Goal: Obtain resource: Download file/media

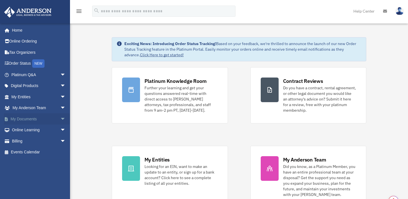
click at [60, 118] on span "arrow_drop_down" at bounding box center [65, 118] width 11 height 11
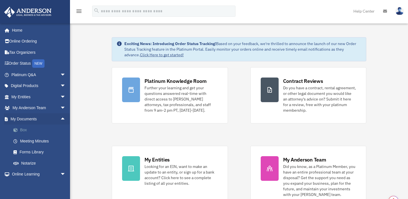
click at [27, 135] on link "Box" at bounding box center [41, 130] width 66 height 11
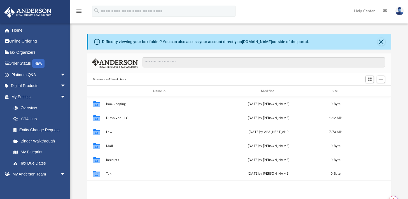
scroll to position [123, 300]
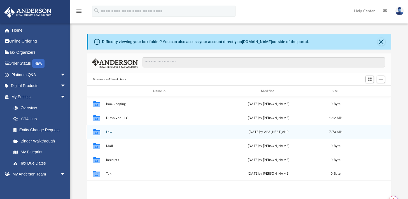
click at [108, 134] on div "Collaborated Folder Law Fri Aug 29 2025 by ABA_NEST_APP 7.73 MB" at bounding box center [239, 132] width 304 height 14
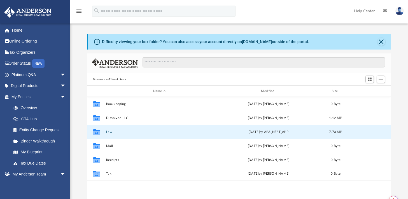
click at [111, 130] on button "Law" at bounding box center [159, 132] width 107 height 4
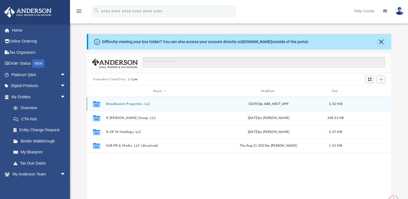
click at [118, 105] on button "Breadbasket Properties, LLC" at bounding box center [159, 104] width 107 height 4
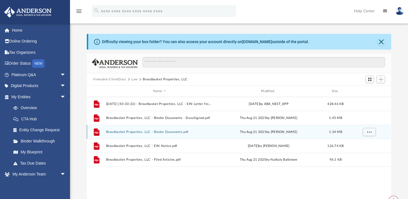
click at [127, 132] on button "Breadbasket Properties, LLC - Binder Documents.pdf" at bounding box center [159, 132] width 107 height 4
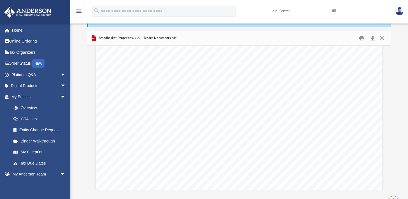
scroll to position [453, 0]
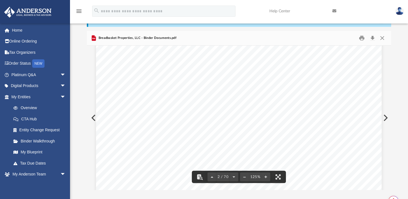
click at [333, 98] on div "Overview of Breadbasket Properties, LLC Entity Formation Information State of O…" at bounding box center [238, 159] width 285 height 369
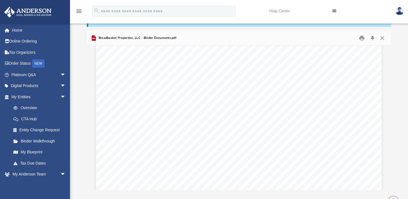
scroll to position [13849, 0]
